Goal: Task Accomplishment & Management: Manage account settings

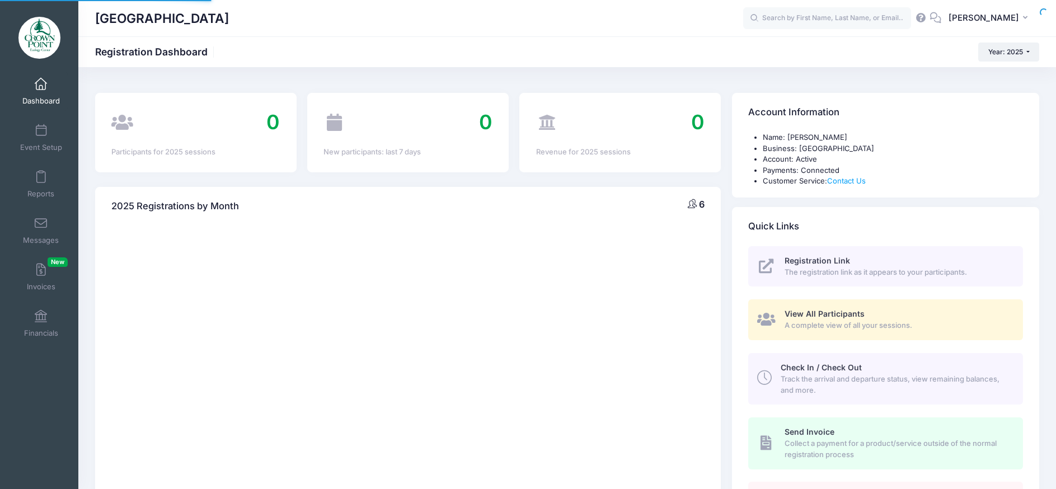
select select
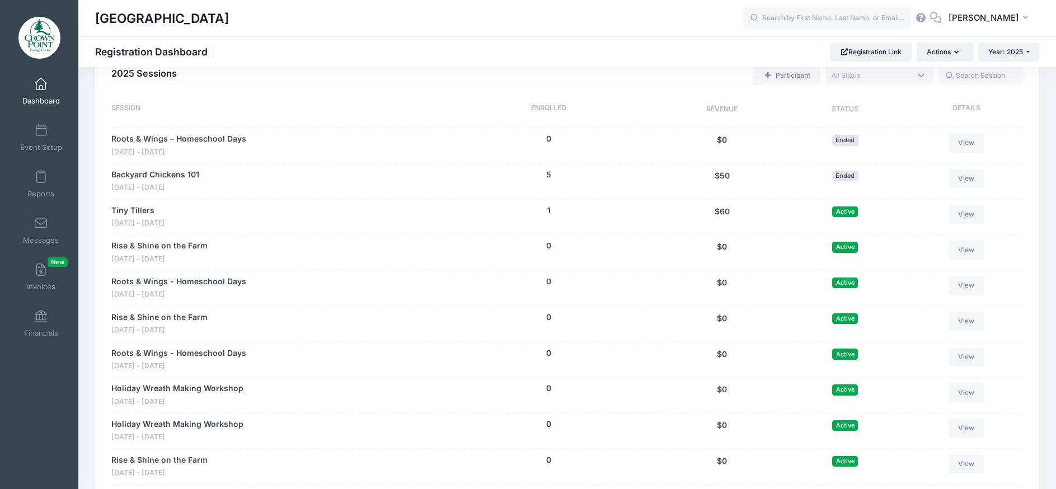
scroll to position [504, 0]
click at [143, 209] on link "Tiny Tillers" at bounding box center [132, 210] width 43 height 12
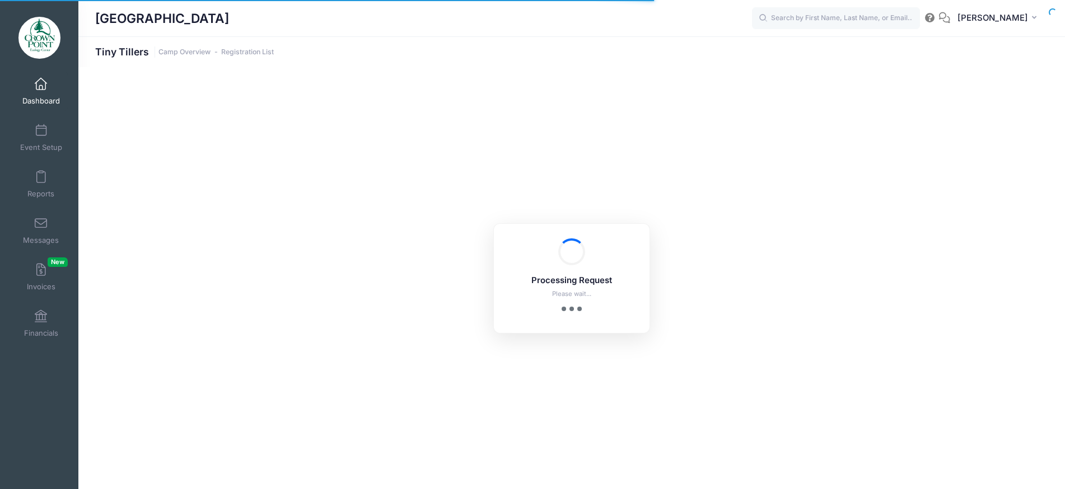
select select "10"
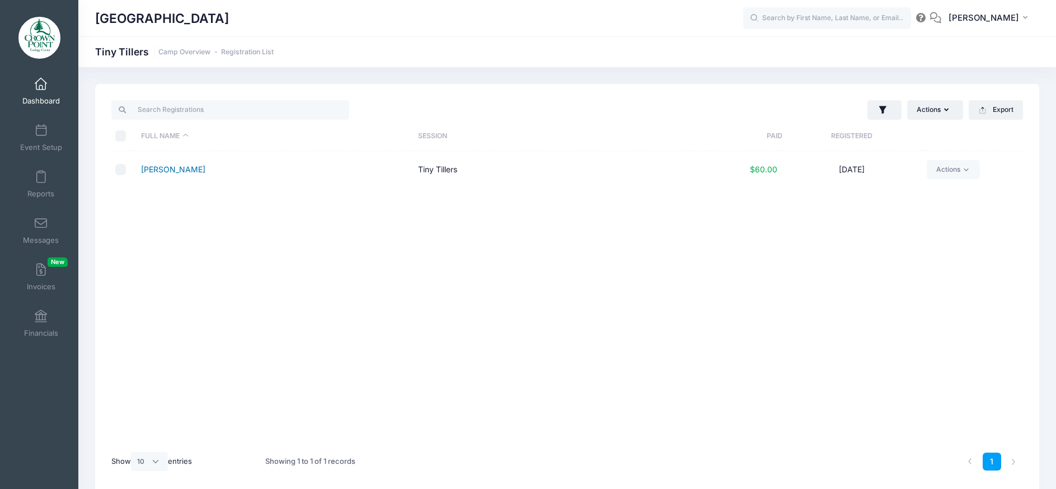
click at [205, 168] on link "Arnold-Hemminger, Bennett" at bounding box center [173, 170] width 64 height 10
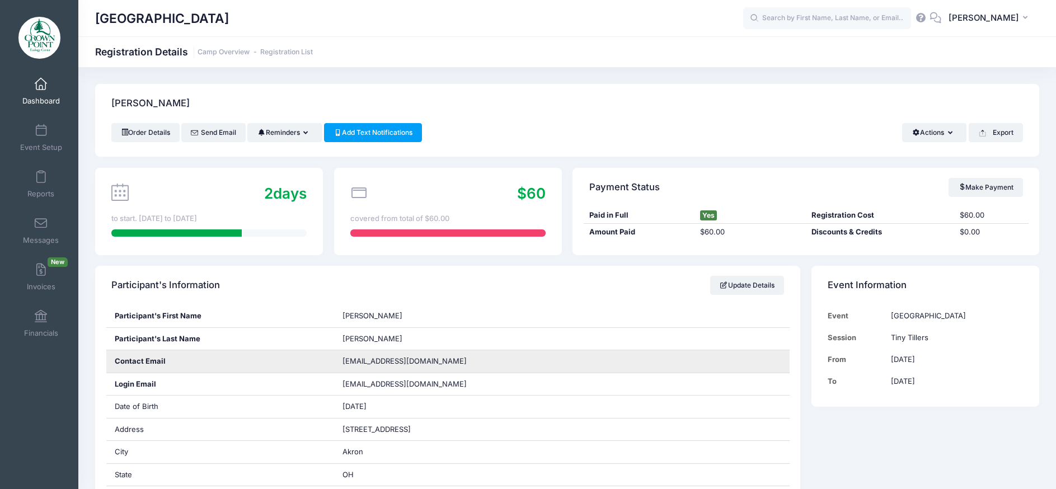
click at [397, 362] on span "vhemminger157@gmail.com" at bounding box center [405, 361] width 124 height 9
copy div "vhemminger157@gmail.com"
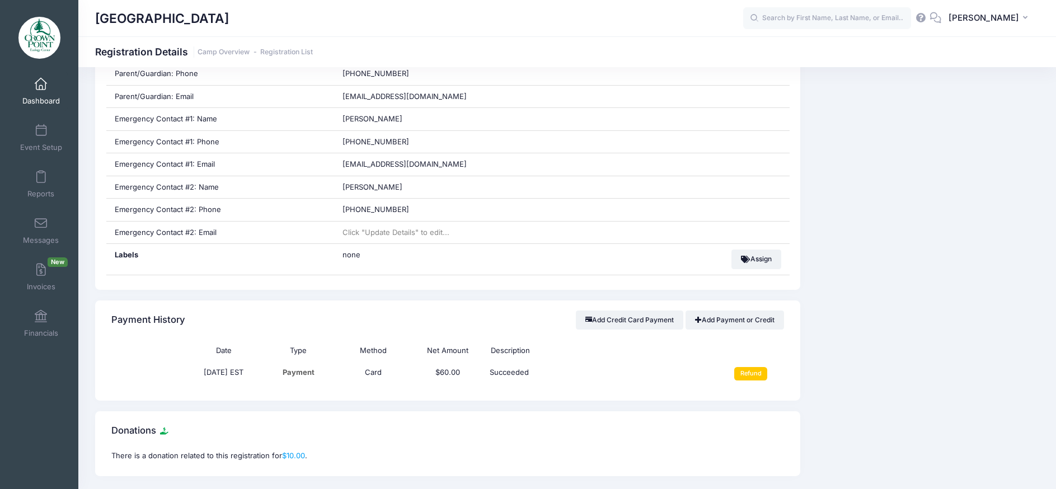
scroll to position [690, 0]
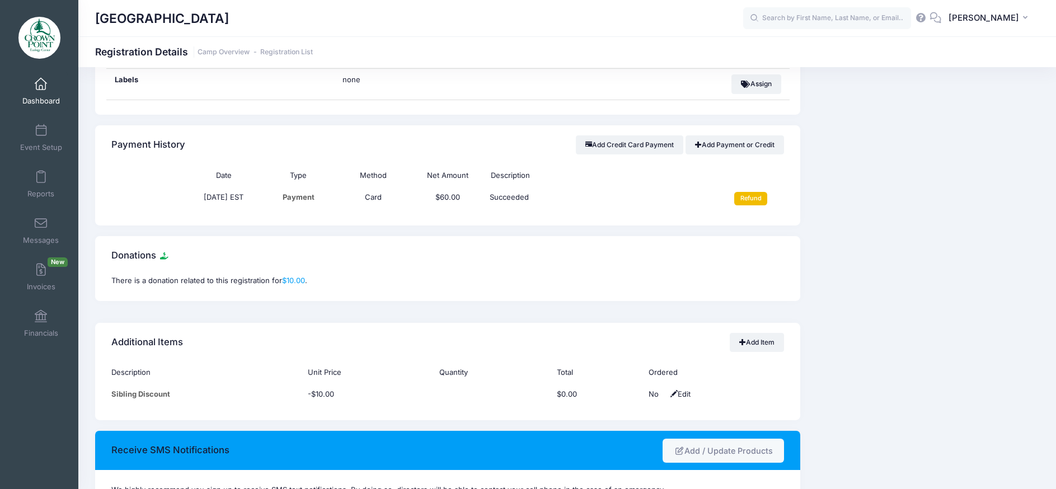
click at [746, 200] on input "Refund" at bounding box center [751, 198] width 33 height 13
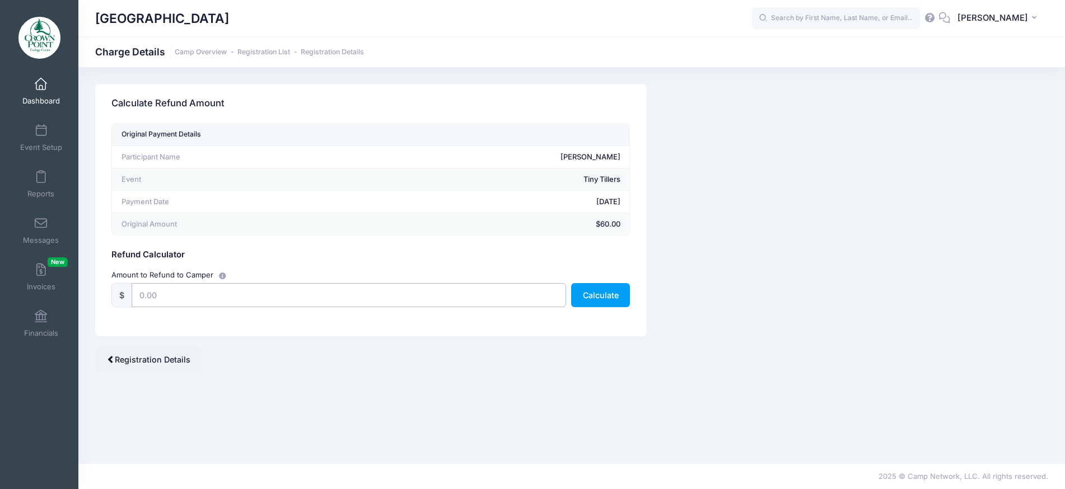
drag, startPoint x: 175, startPoint y: 295, endPoint x: 129, endPoint y: 297, distance: 46.0
click at [129, 297] on div "$" at bounding box center [338, 295] width 454 height 24
type input "60"
click at [598, 292] on button "Calculate" at bounding box center [600, 295] width 59 height 24
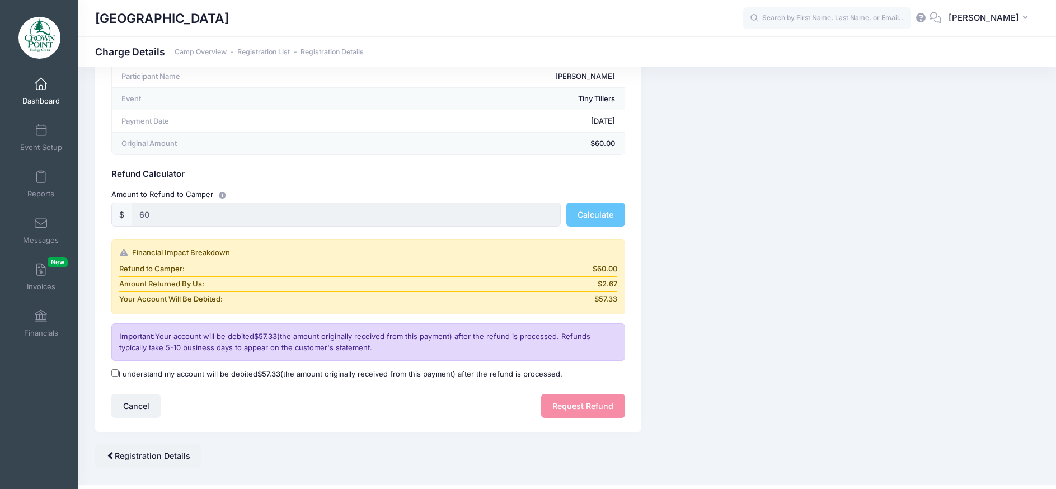
scroll to position [101, 0]
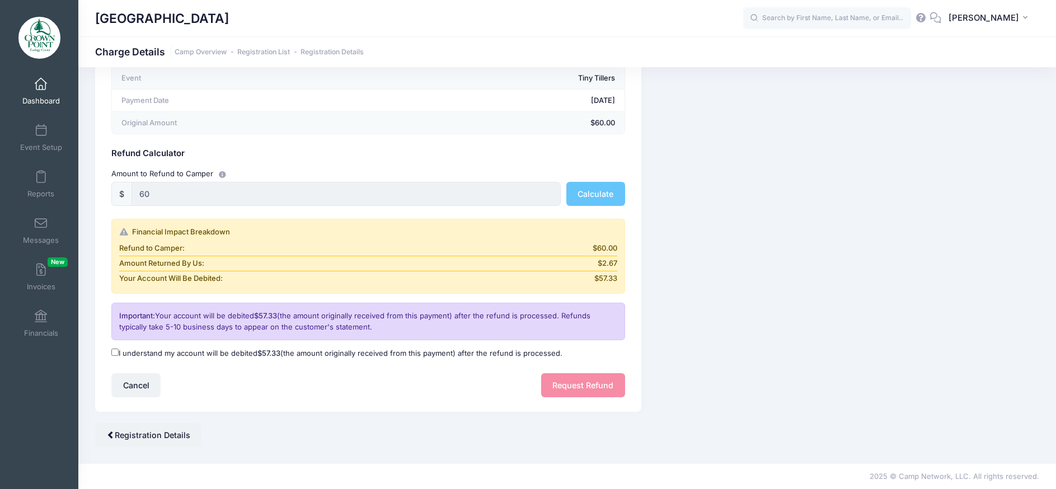
click at [121, 353] on label "I understand my account will be debited $57.33 (the amount originally received …" at bounding box center [336, 353] width 451 height 11
click at [119, 353] on input "I understand my account will be debited $57.33 (the amount originally received …" at bounding box center [114, 352] width 7 height 7
checkbox input "true"
click at [558, 383] on button "Request Refund" at bounding box center [583, 385] width 84 height 24
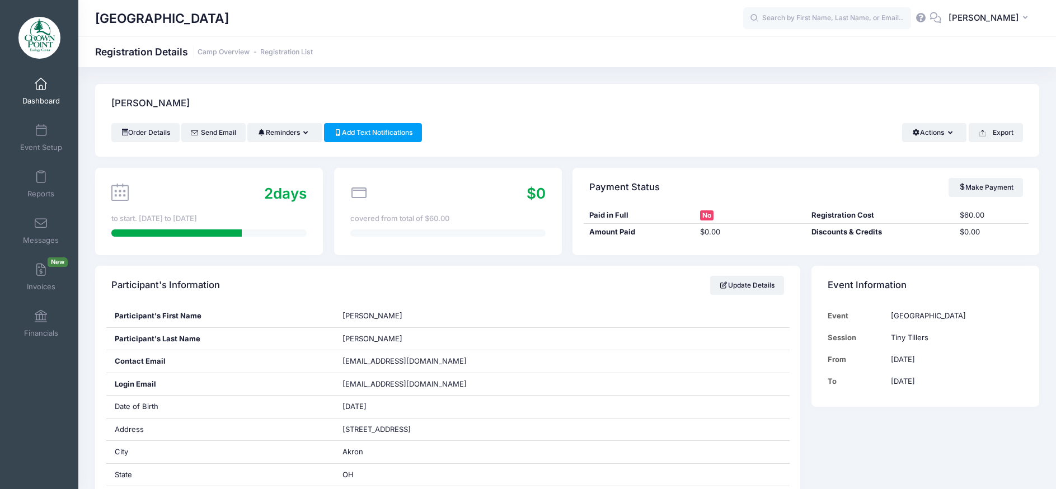
click at [35, 93] on link "Dashboard" at bounding box center [41, 91] width 53 height 39
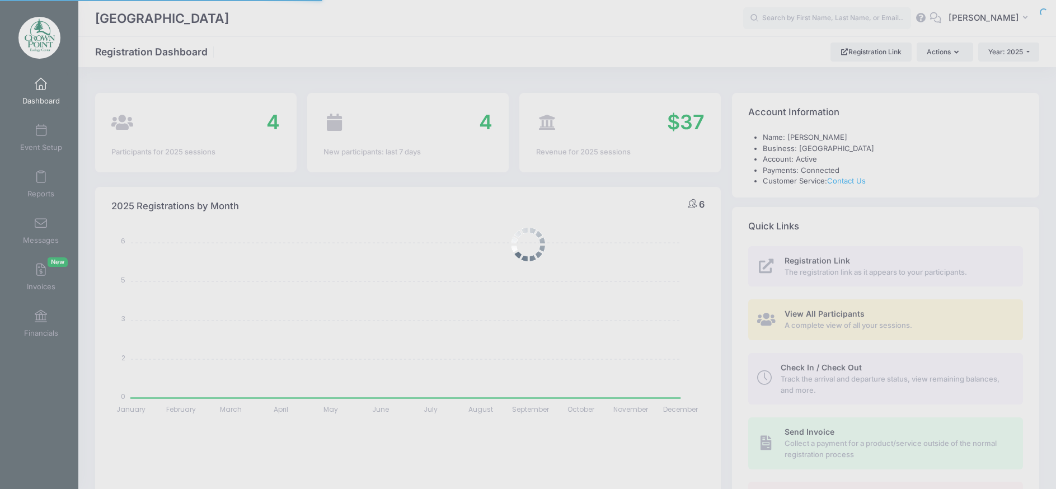
select select
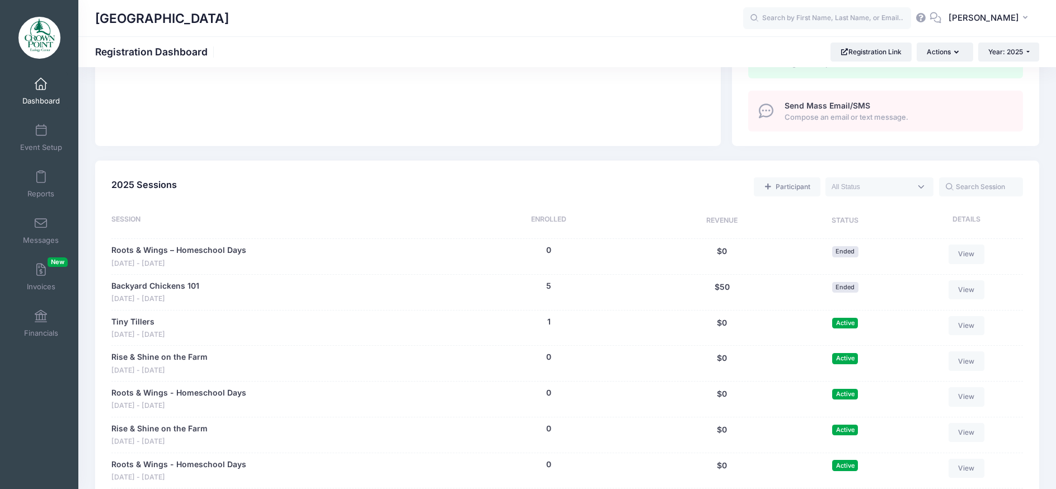
scroll to position [392, 0]
click at [971, 321] on link "View" at bounding box center [967, 325] width 36 height 19
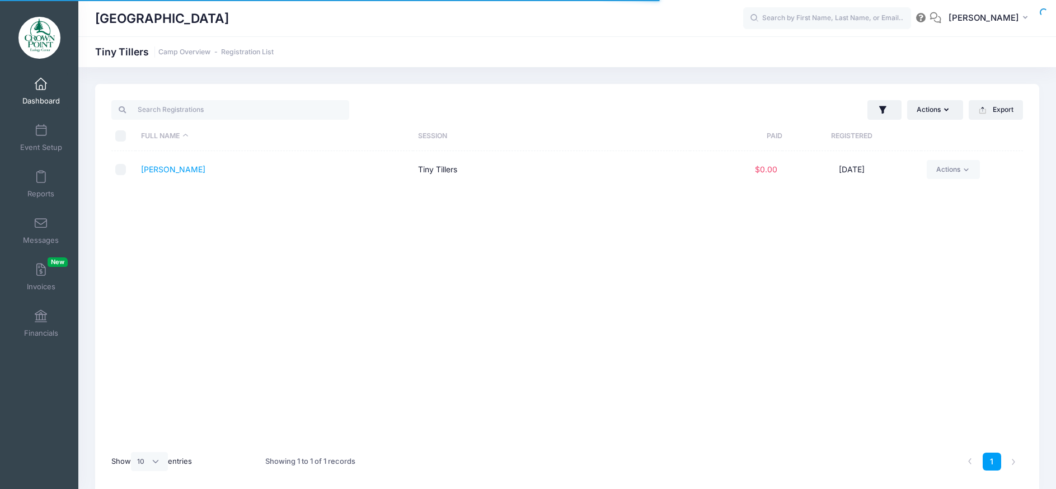
select select "10"
click at [966, 175] on link "Actions" at bounding box center [953, 169] width 53 height 19
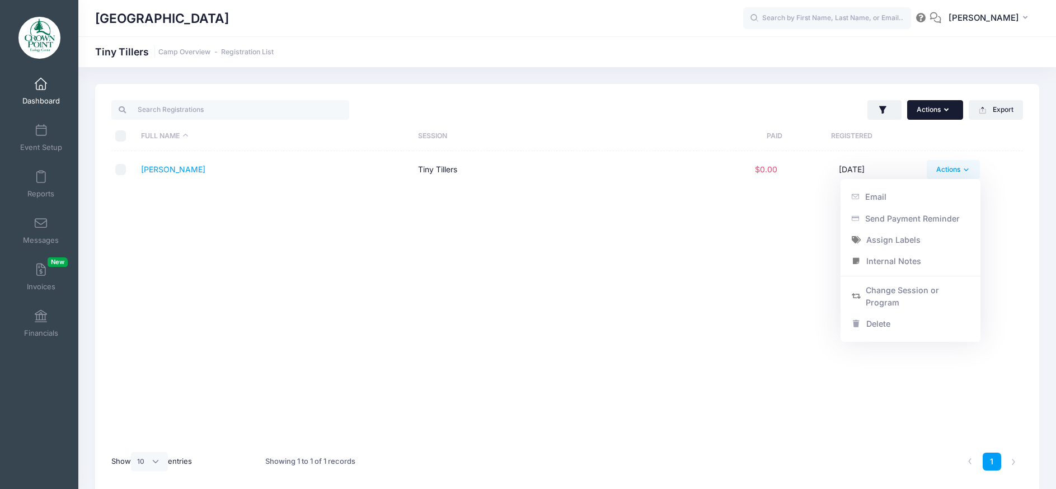
click at [958, 110] on button "Actions" at bounding box center [936, 109] width 56 height 19
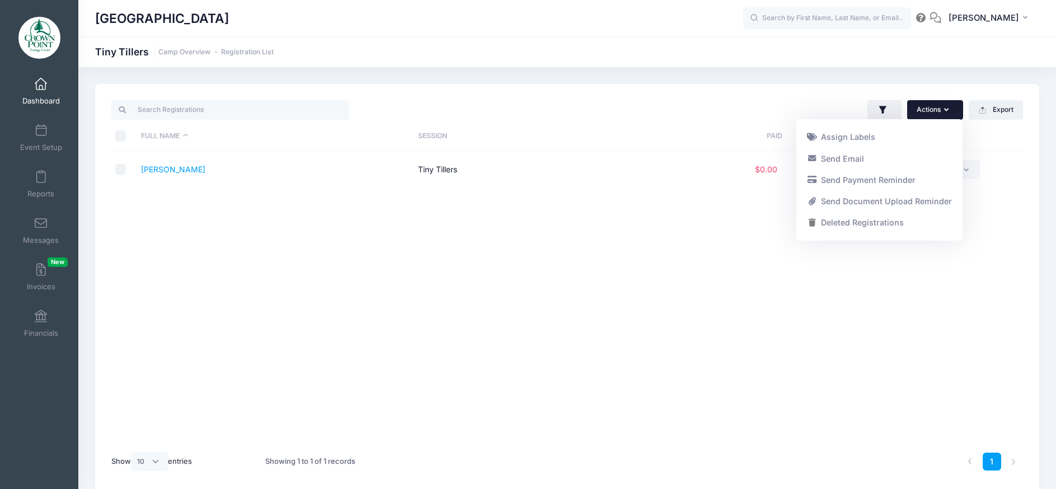
click at [195, 261] on div "Full Name Session Paid Registered Arnold-Hemminger, Bennett Tiny Tillers $0.00 …" at bounding box center [567, 297] width 912 height 293
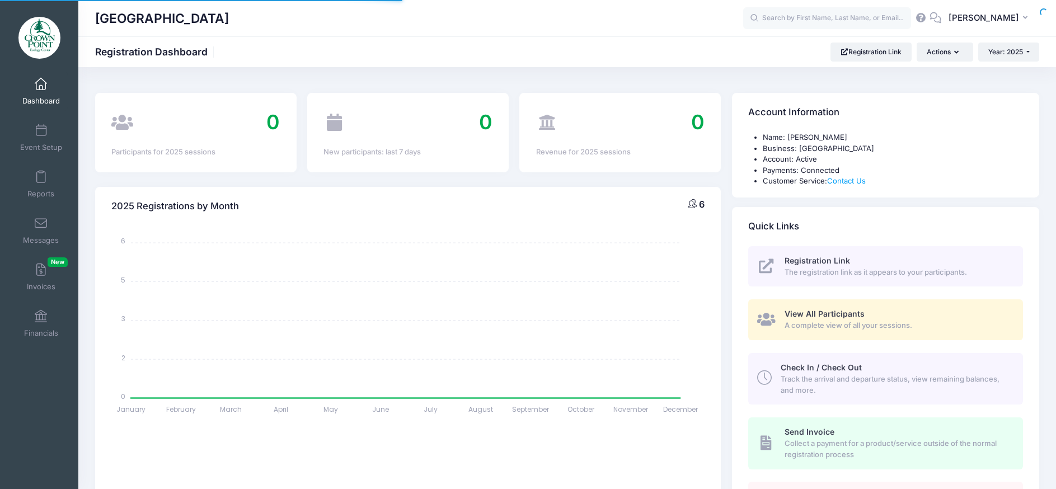
select select
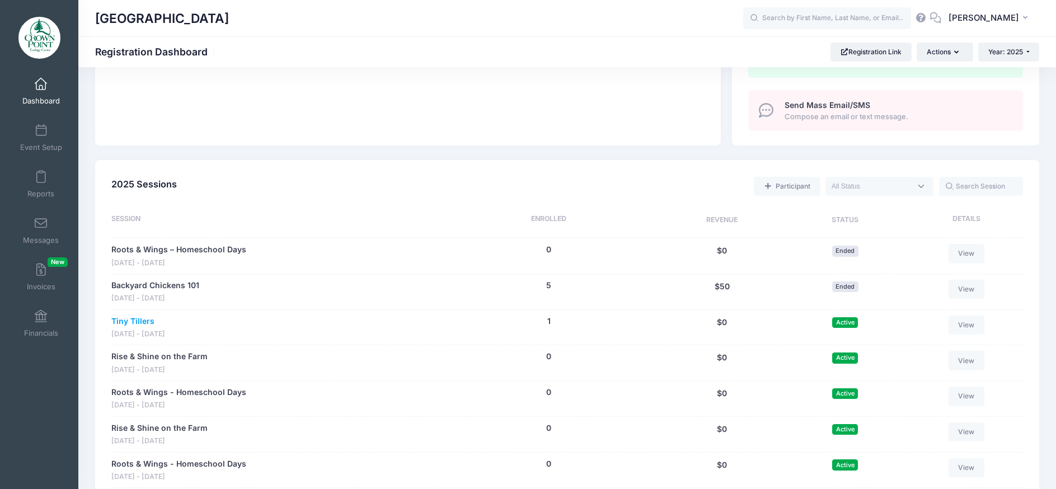
click at [132, 321] on link "Tiny Tillers" at bounding box center [132, 322] width 43 height 12
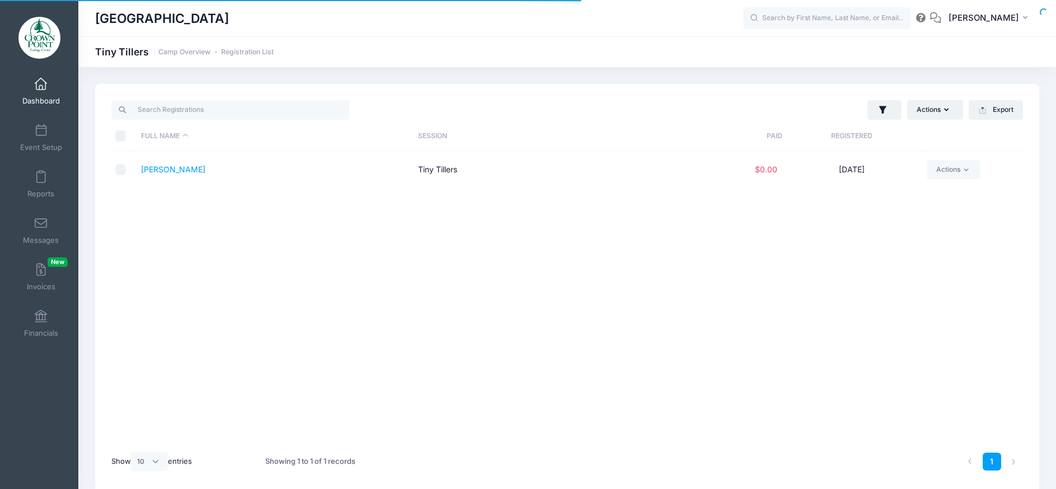
select select "10"
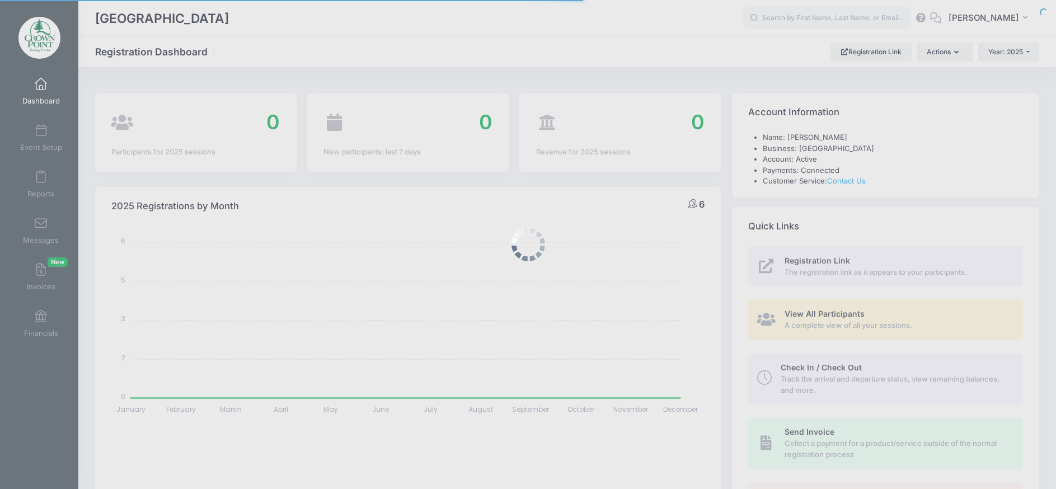
select select
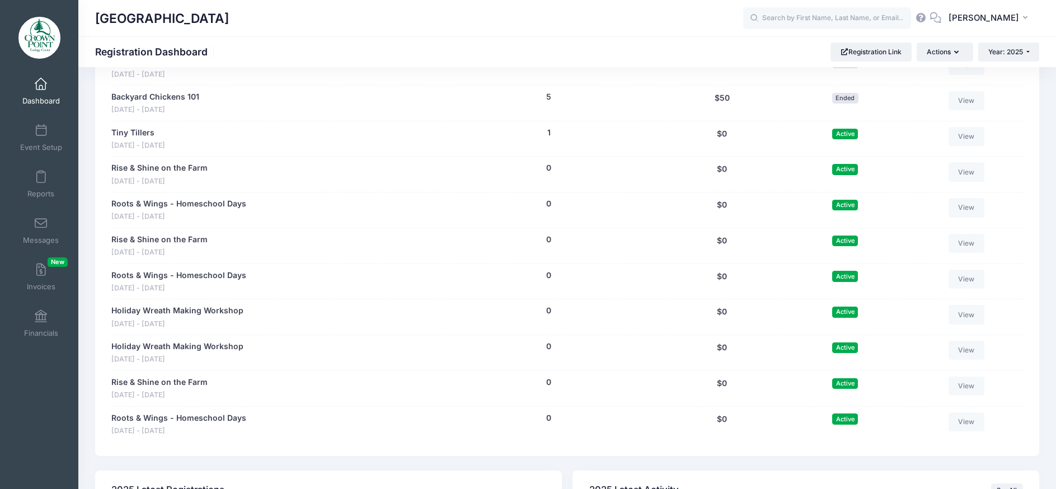
scroll to position [555, 0]
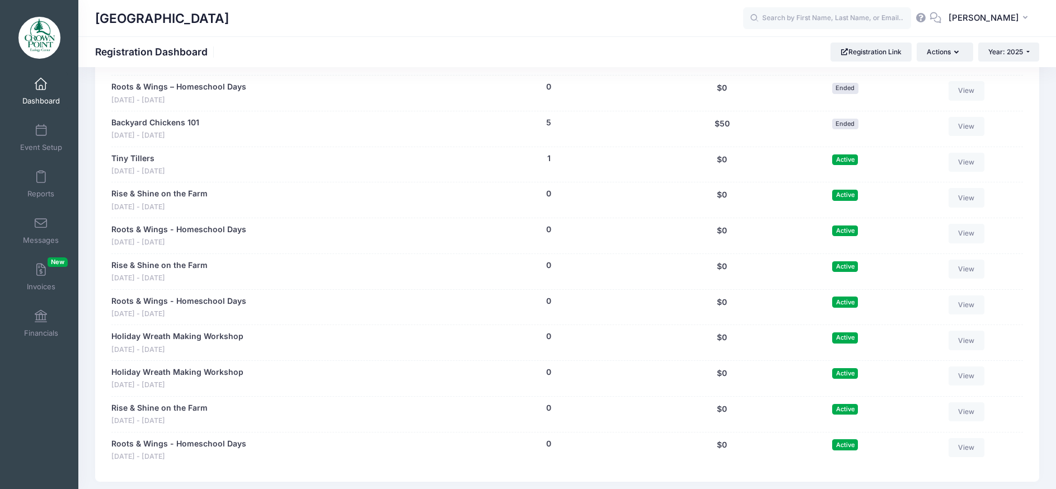
click at [845, 160] on span "Active" at bounding box center [846, 160] width 26 height 11
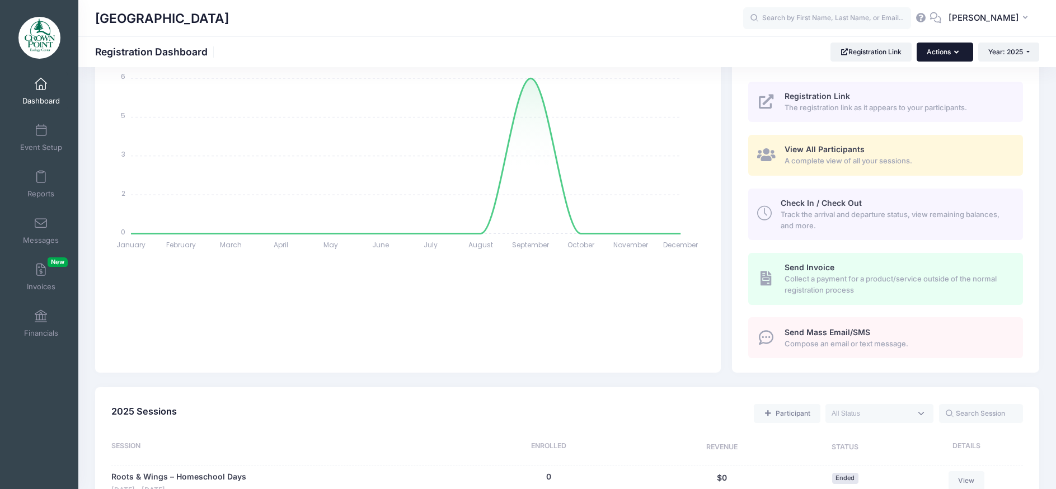
scroll to position [163, 0]
click at [935, 52] on button "Actions" at bounding box center [945, 52] width 56 height 19
click at [606, 194] on icon "January January February February March March April April May May June June Jul…" at bounding box center [407, 161] width 593 height 196
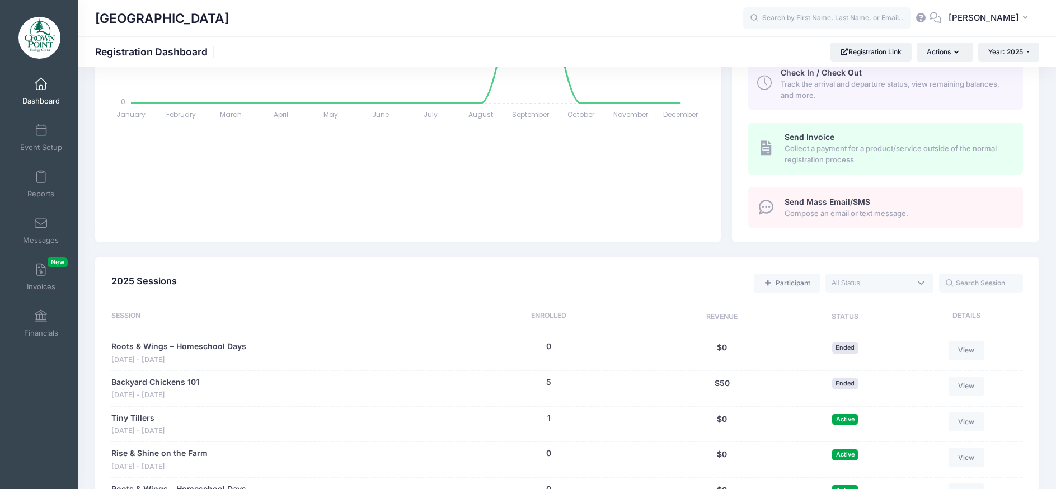
scroll to position [448, 0]
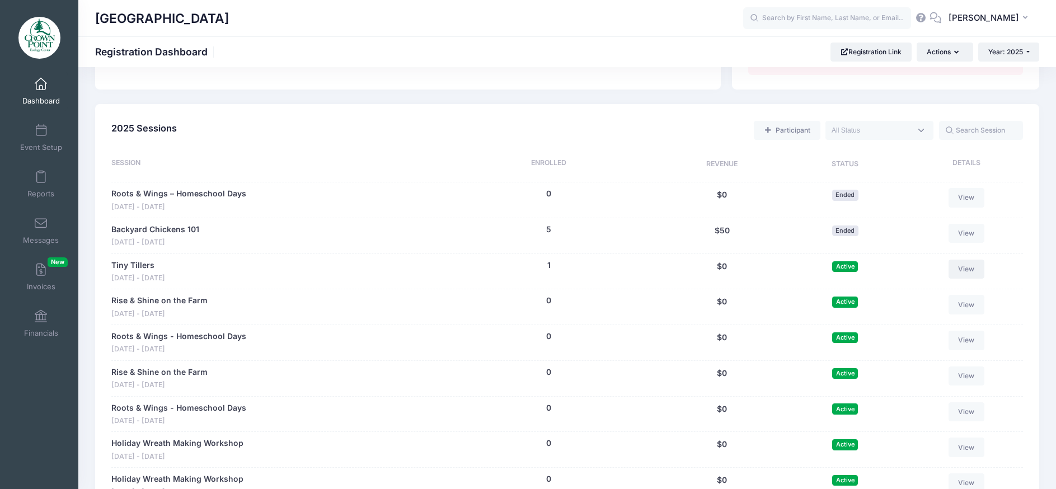
click at [960, 266] on link "View" at bounding box center [967, 269] width 36 height 19
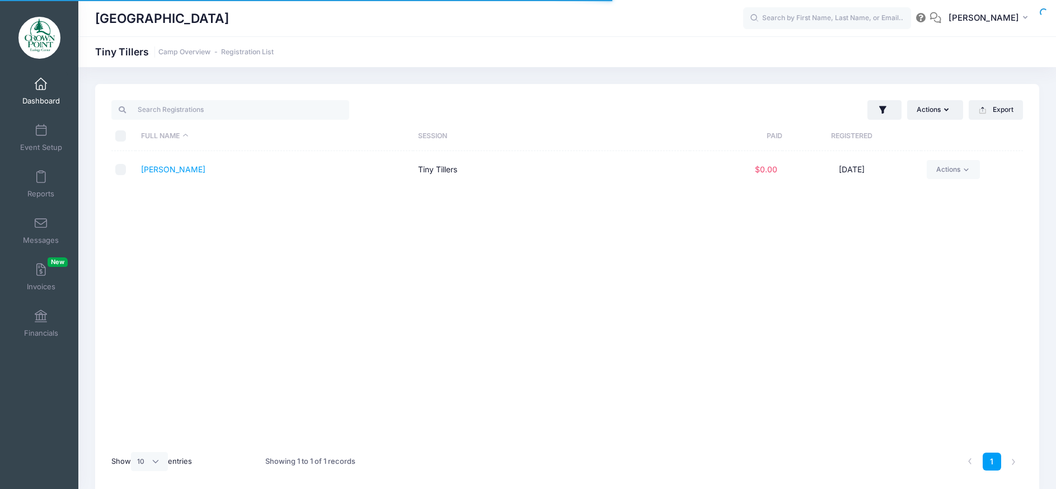
select select "10"
click at [186, 54] on link "Camp Overview" at bounding box center [184, 52] width 52 height 8
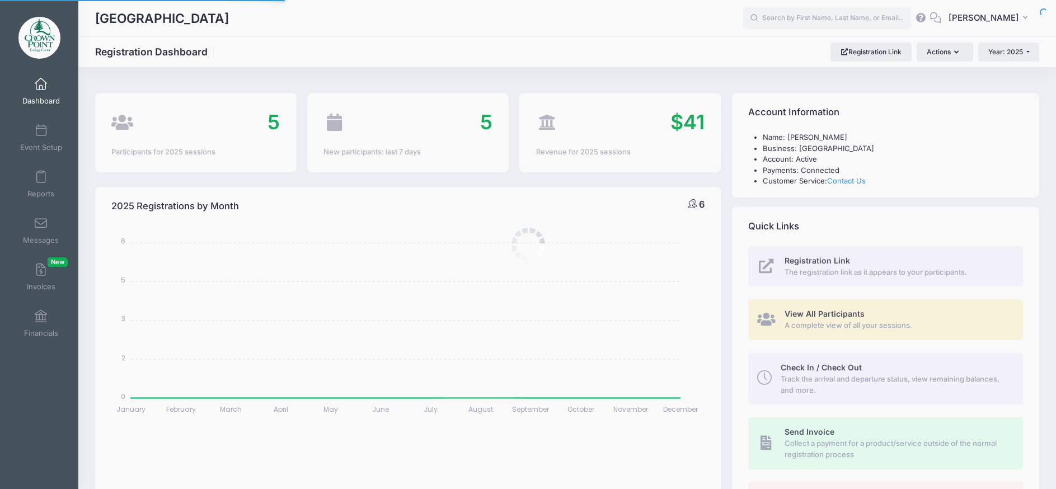
select select
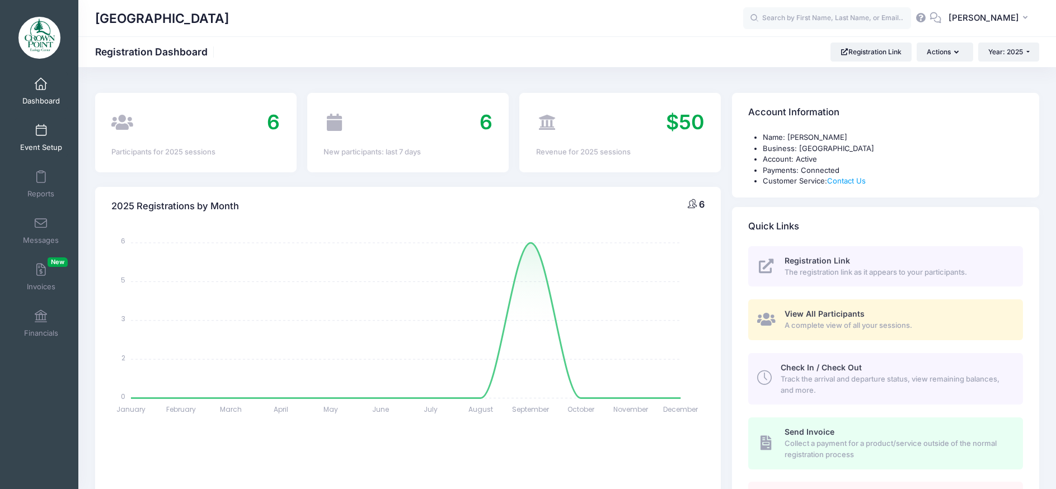
click at [26, 135] on link "Event Setup" at bounding box center [41, 137] width 53 height 39
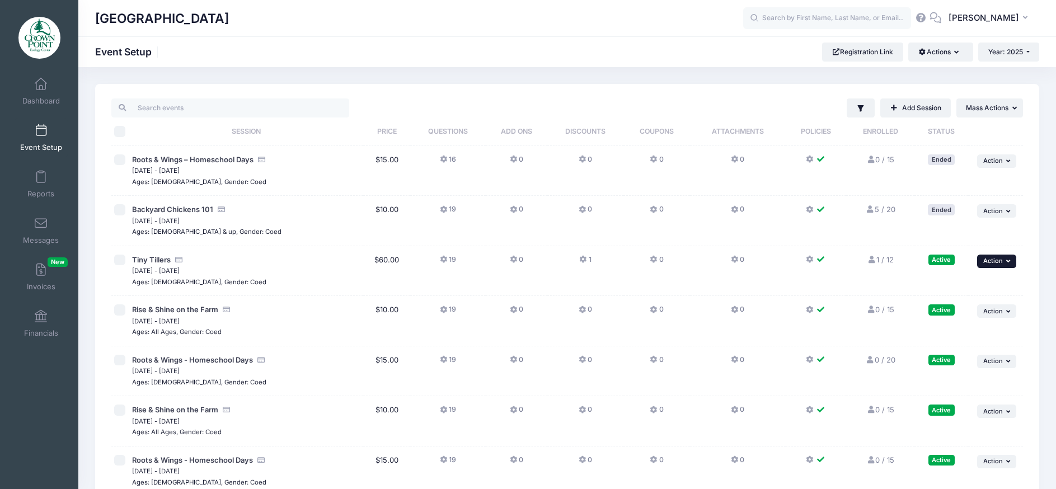
click at [1008, 260] on icon "button" at bounding box center [1010, 261] width 7 height 6
click at [983, 280] on link "Pause Session" at bounding box center [960, 285] width 101 height 21
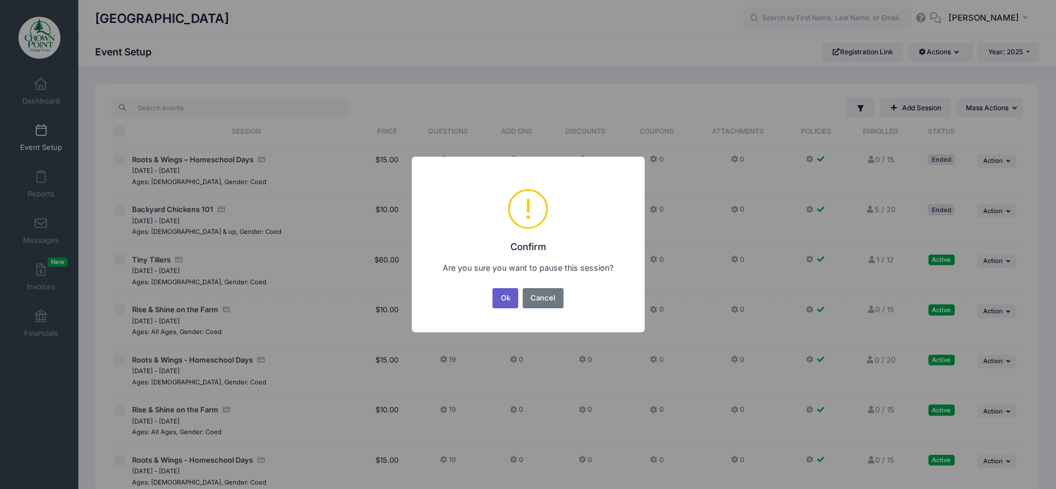
click at [497, 300] on button "Ok" at bounding box center [506, 298] width 26 height 20
